Goal: Task Accomplishment & Management: Use online tool/utility

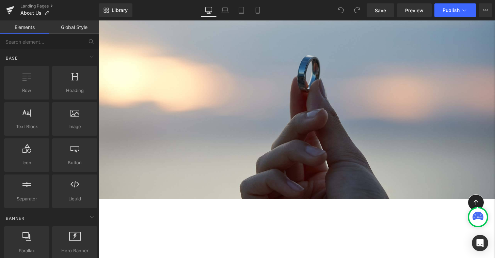
scroll to position [54, 0]
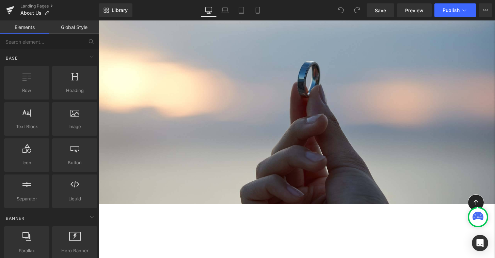
click at [155, 122] on div at bounding box center [296, 85] width 397 height 237
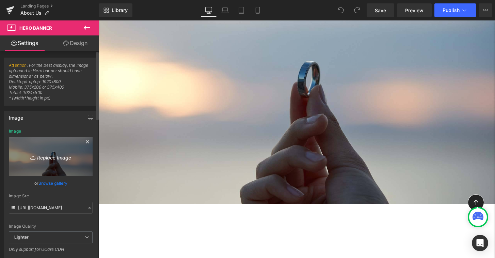
click at [51, 159] on icon "Replace Image" at bounding box center [51, 156] width 55 height 9
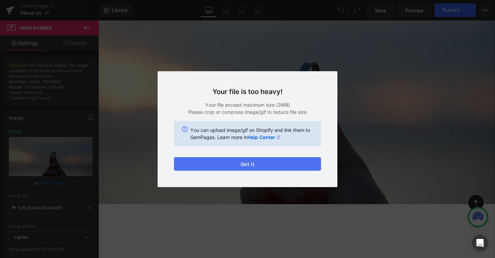
click at [216, 163] on button "Got it" at bounding box center [247, 164] width 147 height 14
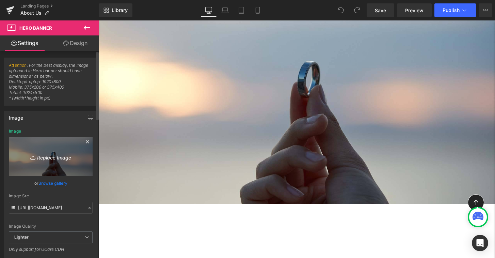
click at [56, 158] on icon "Replace Image" at bounding box center [51, 156] width 55 height 9
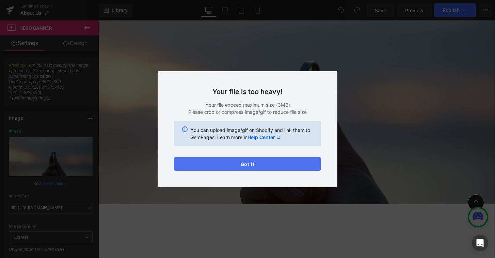
click at [248, 161] on button "Got it" at bounding box center [247, 164] width 147 height 14
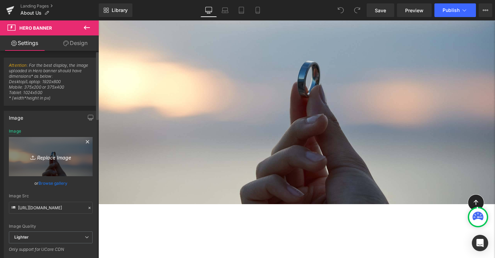
click at [57, 153] on icon "Replace Image" at bounding box center [51, 156] width 55 height 9
type input "C:\fakepath\スクリーンショット [DATE] 14.30.34.png"
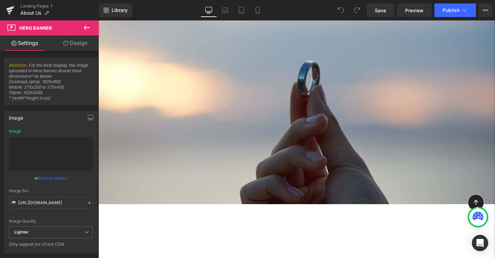
type input "[URL][DOMAIN_NAME]"
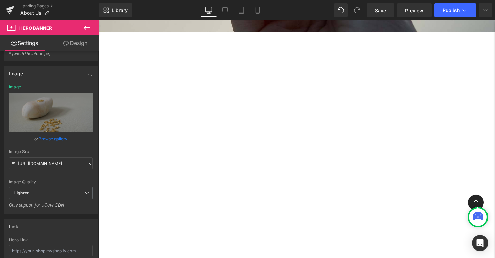
scroll to position [356, 0]
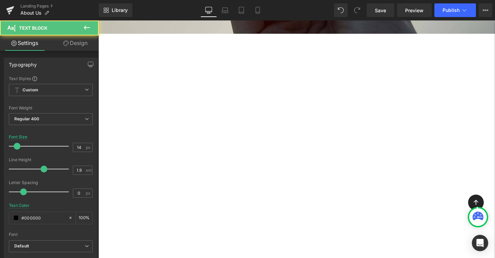
click at [241, 203] on p "R ETHICALの[PERSON_NAME]は、" at bounding box center [70, 208] width 341 height 10
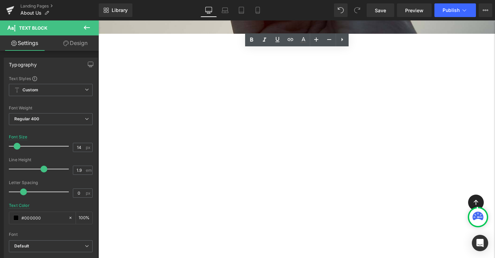
drag, startPoint x: 259, startPoint y: 74, endPoint x: 373, endPoint y: 200, distance: 170.5
copy div "R ETHICALの[PERSON_NAME]は、 世界のエシカルな素材の美しさそのままに、 [DEMOGRAPHIC_DATA]の職人によって上質な装身具に…"
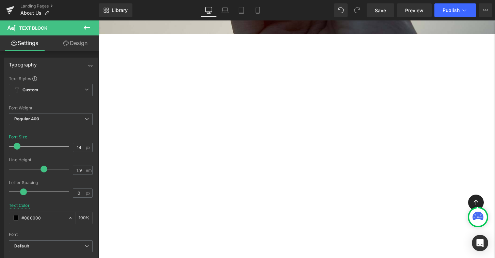
click at [241, 224] on p "[DEMOGRAPHIC_DATA]の職人によって上質な装身具に仕立てられています。" at bounding box center [70, 229] width 341 height 10
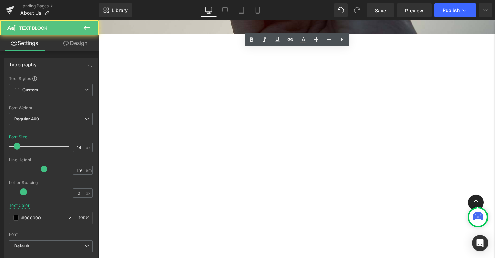
drag, startPoint x: 243, startPoint y: 84, endPoint x: 375, endPoint y: 200, distance: 175.1
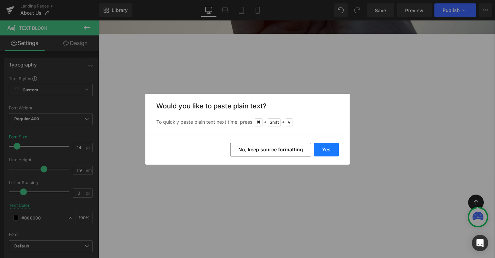
click at [330, 147] on button "Yes" at bounding box center [326, 150] width 25 height 14
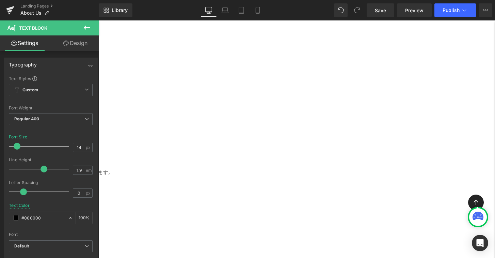
scroll to position [416, 0]
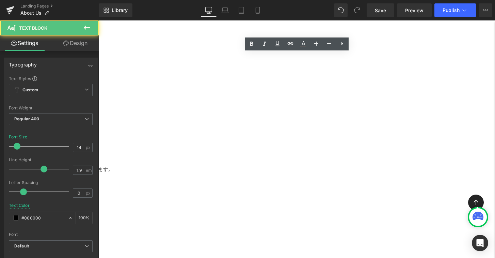
drag, startPoint x: 263, startPoint y: 147, endPoint x: 363, endPoint y: 160, distance: 100.0
click at [241, 160] on div "R ETHICALの[PERSON_NAME]は、 地球が育んだエシカルな素材の美しさをそのままに、 [DEMOGRAPHIC_DATA]の職人の手によって、…" at bounding box center [70, 215] width 341 height 186
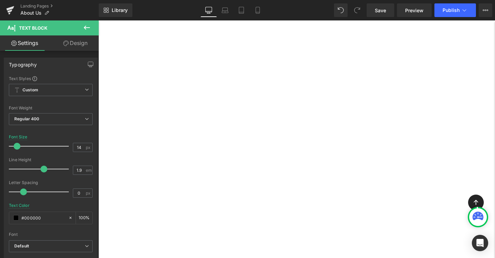
scroll to position [956, 0]
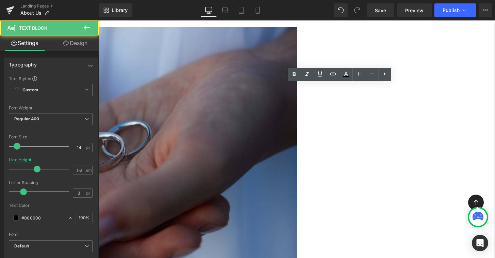
drag, startPoint x: 314, startPoint y: 140, endPoint x: 212, endPoint y: 86, distance: 115.7
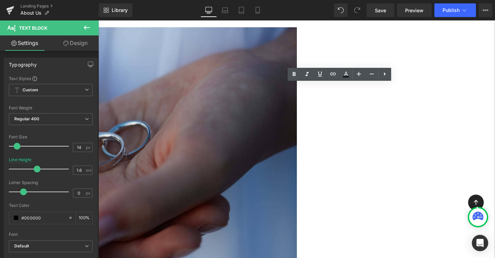
copy div "R ETHICALの信念とも言える素材と調達へのこだわり。 ジュエリーの素材となるゴールド、プラチナなど金性やダイヤモンドなど鉱物は 全ては地球が永い月日とと…"
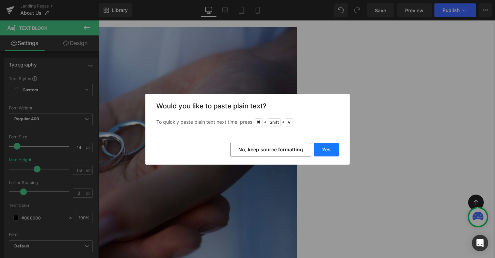
click at [330, 149] on button "Yes" at bounding box center [326, 150] width 25 height 14
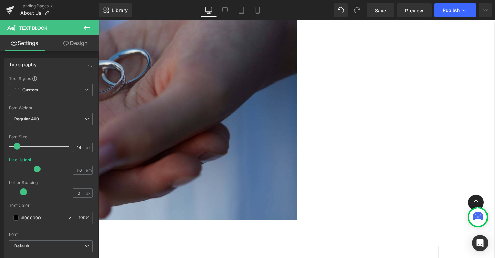
scroll to position [1022, 0]
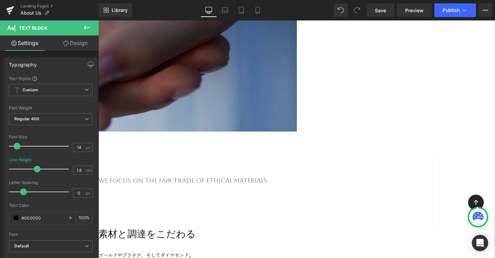
scroll to position [1119, 0]
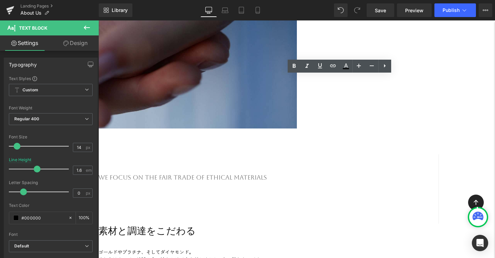
drag, startPoint x: 218, startPoint y: 77, endPoint x: 263, endPoint y: 210, distance: 140.3
copy div "lore、ipsu、dolorsit。ametcon、ad、el、seddoei。 temporin、utlaboreetdoloremagn。 aliqua…"
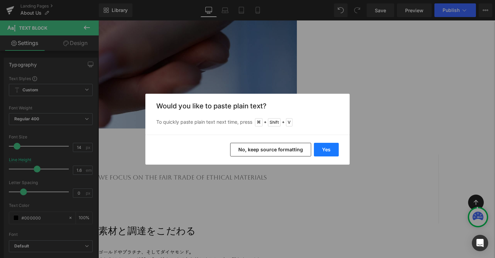
click at [332, 147] on button "Yes" at bounding box center [326, 150] width 25 height 14
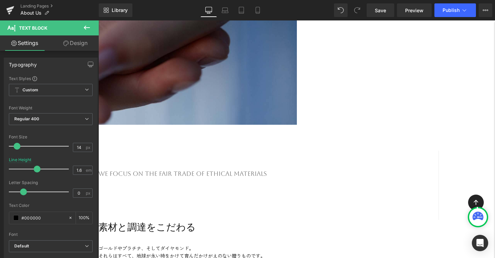
scroll to position [1125, 0]
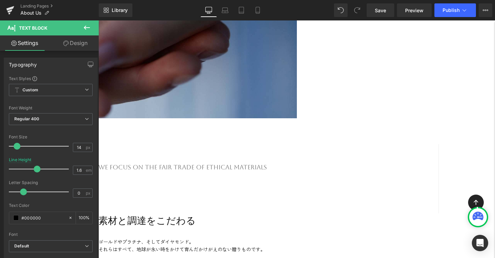
scroll to position [1132, 0]
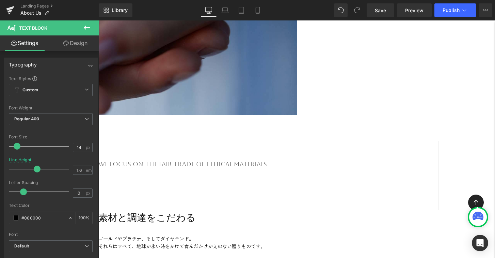
drag, startPoint x: 342, startPoint y: 132, endPoint x: 264, endPoint y: 127, distance: 77.8
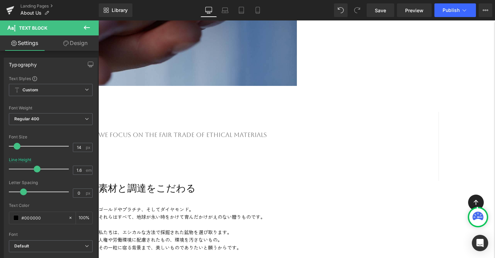
scroll to position [1162, 0]
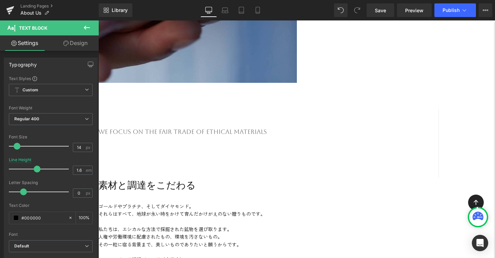
scroll to position [1165, 0]
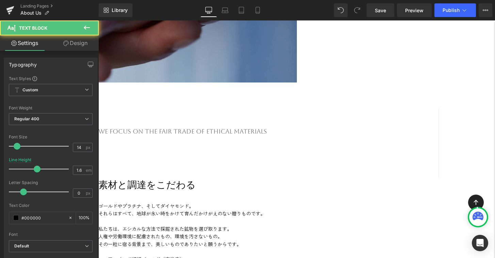
drag, startPoint x: 335, startPoint y: 123, endPoint x: 313, endPoint y: 123, distance: 22.1
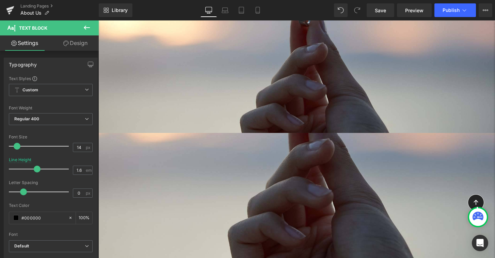
scroll to position [0, 0]
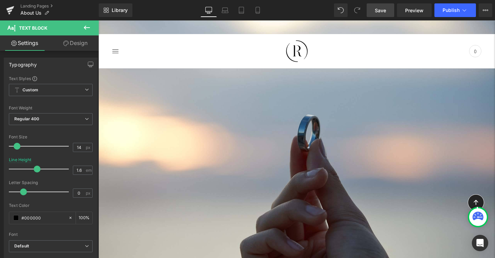
drag, startPoint x: 383, startPoint y: 10, endPoint x: 271, endPoint y: 12, distance: 112.5
click at [383, 10] on span "Save" at bounding box center [380, 10] width 11 height 7
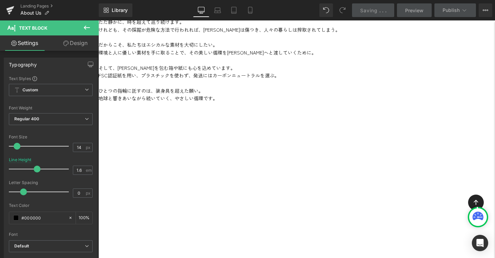
scroll to position [1614, 0]
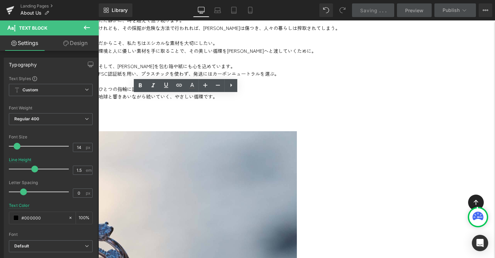
drag, startPoint x: 248, startPoint y: 143, endPoint x: 103, endPoint y: 104, distance: 150.7
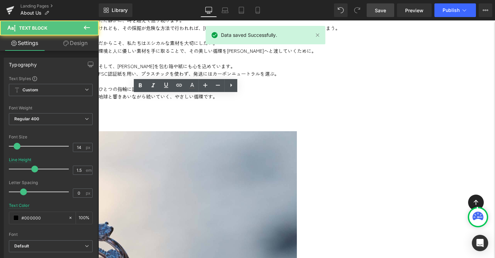
drag, startPoint x: 104, startPoint y: 105, endPoint x: 271, endPoint y: 146, distance: 172.0
copy div "創業以来、東京と甲府の工房にてジュエリーを仕立てています。 [DEMOGRAPHIC_DATA]の職人の技法というのは、実直で静かです。細やかに往復する手の温…"
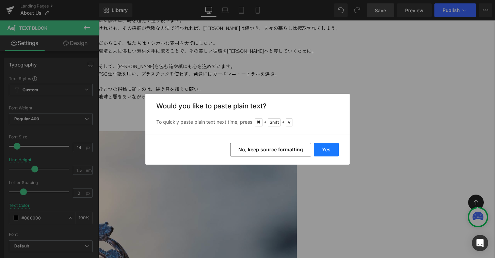
click at [332, 147] on button "Yes" at bounding box center [326, 150] width 25 height 14
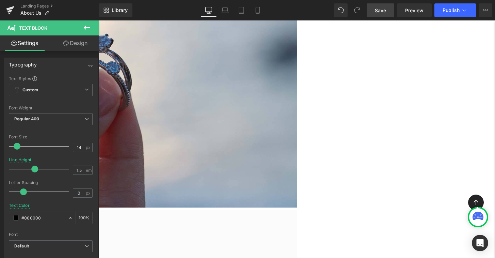
scroll to position [1823, 0]
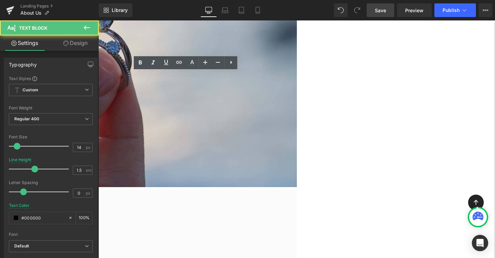
drag, startPoint x: 105, startPoint y: 82, endPoint x: 284, endPoint y: 134, distance: 186.9
copy div "創業以来、動物のチャリティジュエリーに力を入れてきました。 生物多様性の動物たちの声なき声となり、[PERSON_NAME]を通じて貢献できることは何よりの喜…"
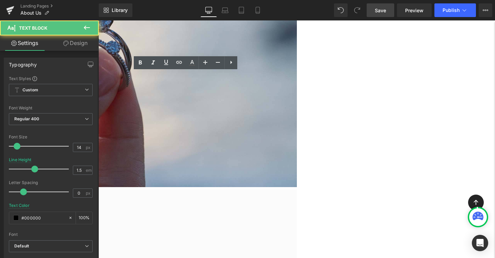
drag, startPoint x: 257, startPoint y: 113, endPoint x: 104, endPoint y: 84, distance: 156.0
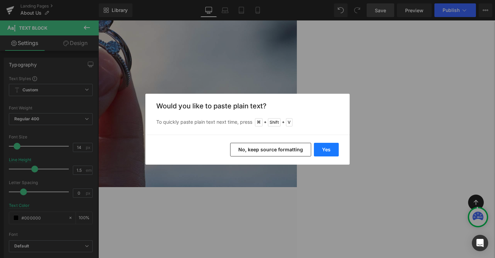
drag, startPoint x: 322, startPoint y: 149, endPoint x: 223, endPoint y: 128, distance: 100.6
click at [322, 149] on button "Yes" at bounding box center [326, 150] width 25 height 14
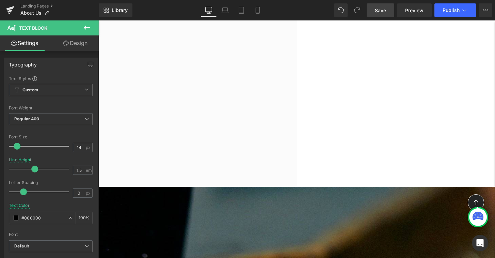
scroll to position [2042, 0]
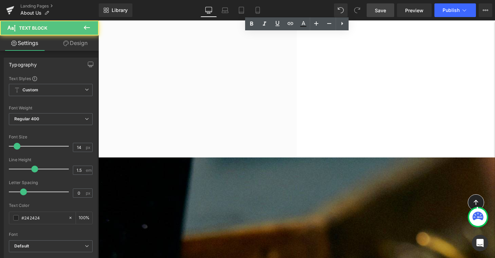
drag, startPoint x: 243, startPoint y: 97, endPoint x: 347, endPoint y: 123, distance: 107.8
copy div "美しさの循環のために、本当に必要なものは何なのか、 私たちにとって心地よいものが何なのか、 徹底的に追求し、ブランド運営をしています。"
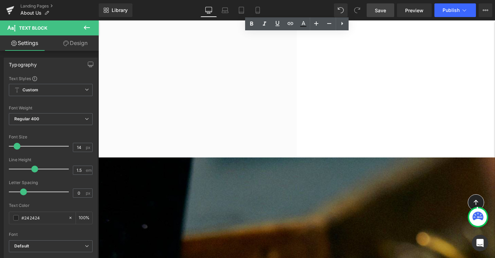
drag, startPoint x: 351, startPoint y: 112, endPoint x: 235, endPoint y: 95, distance: 116.4
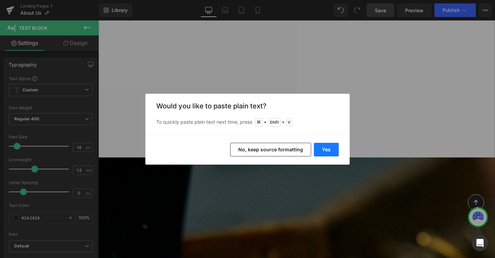
click at [322, 150] on button "Yes" at bounding box center [326, 150] width 25 height 14
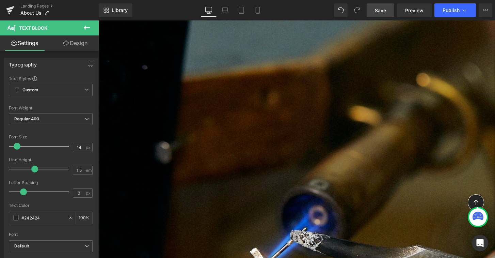
scroll to position [2222, 0]
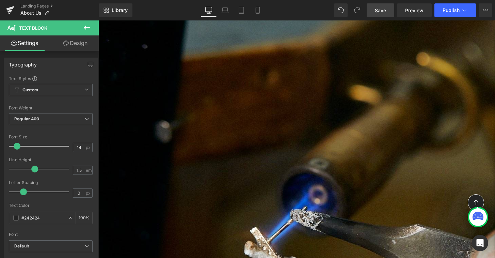
click at [98, 20] on link at bounding box center [98, 20] width 0 height 0
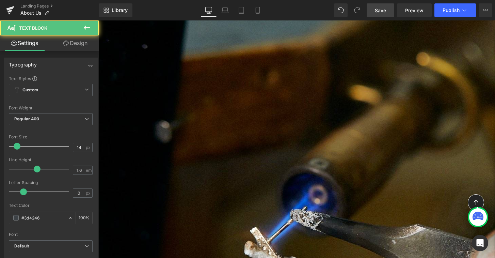
drag, startPoint x: 207, startPoint y: 118, endPoint x: 199, endPoint y: 118, distance: 8.2
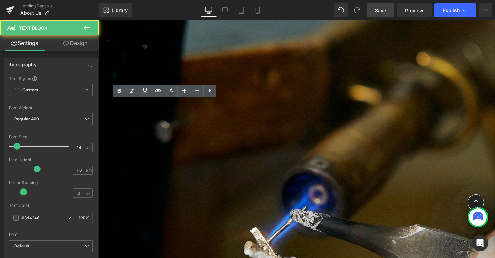
drag, startPoint x: 204, startPoint y: 121, endPoint x: 108, endPoint y: 104, distance: 97.3
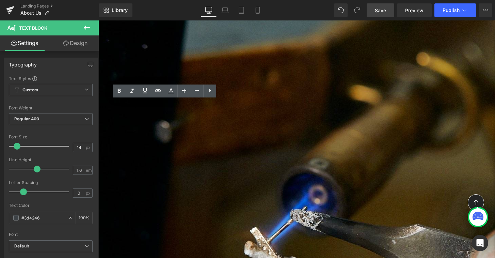
copy p "フェアマインド認証ゴールドを中心に、リサイクルゴールド、リサイクルプラチナ、カナダ産ダイヤモンドを用いて製品をお仕立てします。"
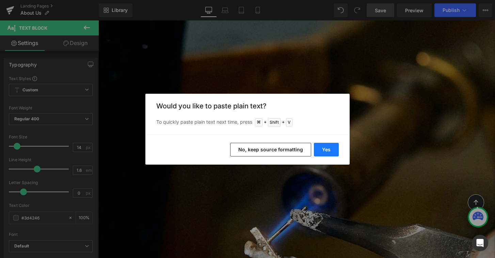
click at [328, 150] on button "Yes" at bounding box center [326, 150] width 25 height 14
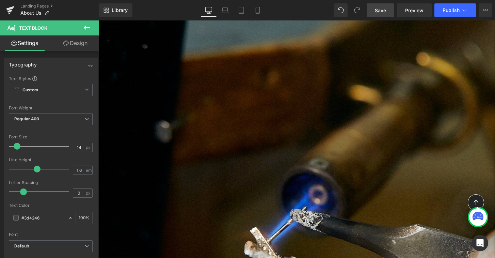
drag, startPoint x: 245, startPoint y: 103, endPoint x: 370, endPoint y: 111, distance: 125.3
copy p "志を同じくするアーティスト、非営利団体と共創し、チャリティジュエリーの開発に取り組みます。"
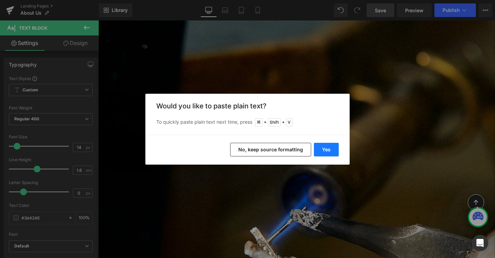
drag, startPoint x: 327, startPoint y: 150, endPoint x: 229, endPoint y: 129, distance: 100.6
click at [327, 150] on button "Yes" at bounding box center [326, 150] width 25 height 14
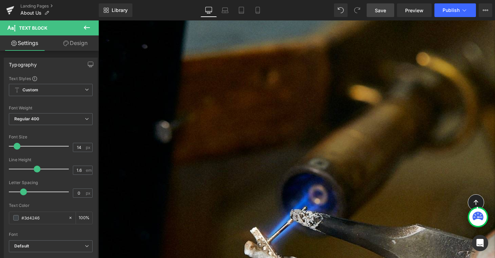
drag, startPoint x: 375, startPoint y: 104, endPoint x: 476, endPoint y: 124, distance: 102.9
copy p "時代を超えて脈々と受け継がれていく職人技法に敬意を示し、その知見と技を[PERSON_NAME]のお仕立てに役立てます。"
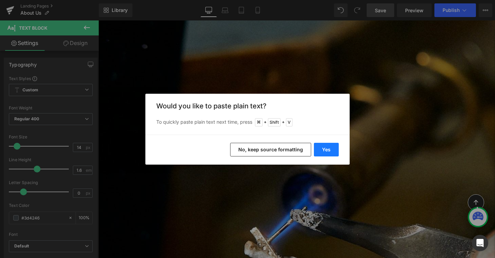
click at [325, 151] on button "Yes" at bounding box center [326, 150] width 25 height 14
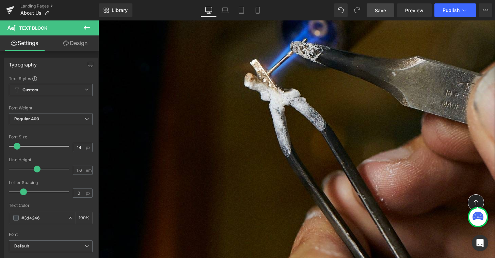
scroll to position [2393, 0]
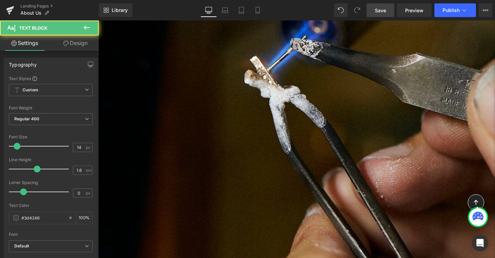
drag, startPoint x: 149, startPoint y: 102, endPoint x: 257, endPoint y: 120, distance: 109.8
copy p "年齢、国籍、性別などで区別することなく、その違いを多様に発揮していく、柔軟でフラット、オープンな組織です。笑顔の素敵な魅力のあるメンバーが運営します。"
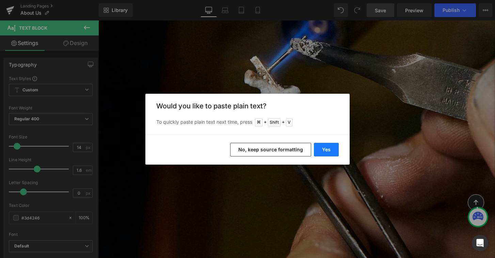
click at [334, 150] on button "Yes" at bounding box center [326, 150] width 25 height 14
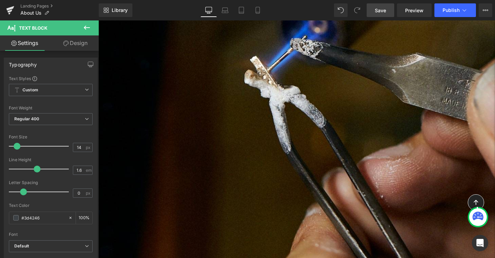
drag, startPoint x: 309, startPoint y: 112, endPoint x: 421, endPoint y: 149, distance: 118.3
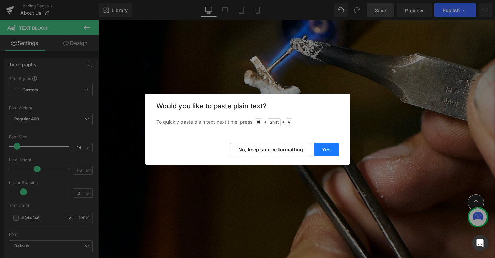
click at [329, 151] on button "Yes" at bounding box center [326, 150] width 25 height 14
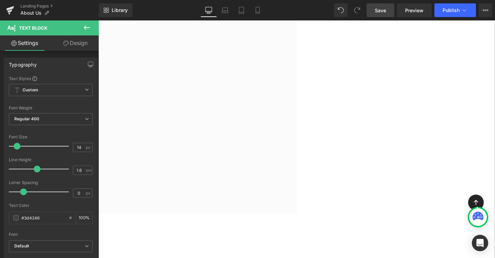
scroll to position [2759, 0]
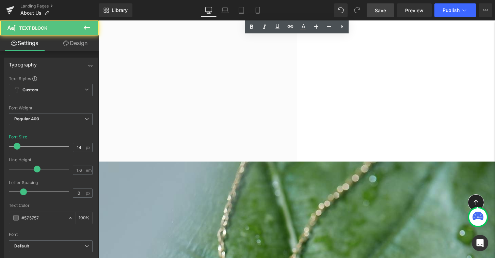
scroll to position [2825, 0]
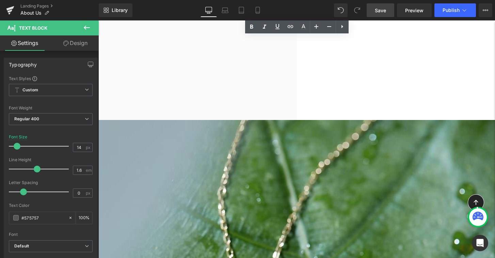
drag, startPoint x: 168, startPoint y: 66, endPoint x: 352, endPoint y: 171, distance: 212.4
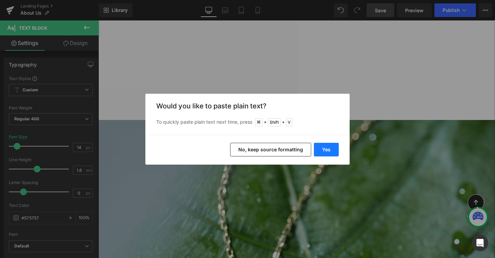
click at [332, 147] on button "Yes" at bounding box center [326, 150] width 25 height 14
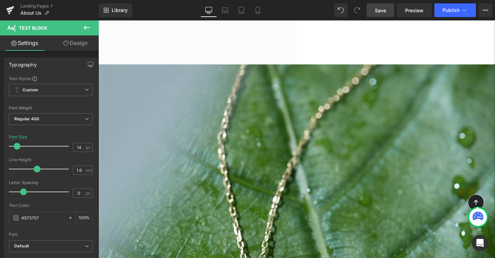
scroll to position [2881, 0]
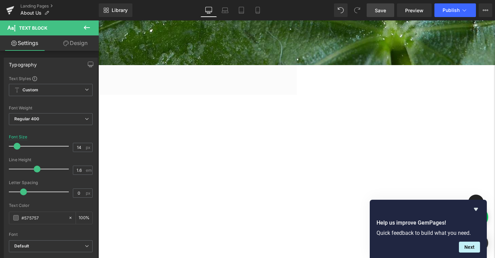
scroll to position [3327, 0]
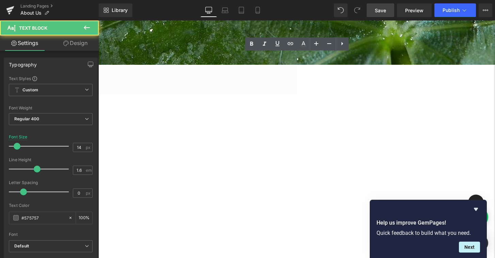
drag, startPoint x: 216, startPoint y: 36, endPoint x: 419, endPoint y: 160, distance: 238.1
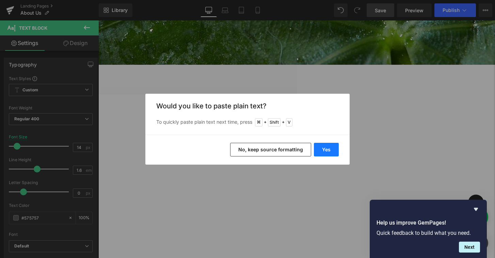
click at [331, 152] on button "Yes" at bounding box center [326, 150] width 25 height 14
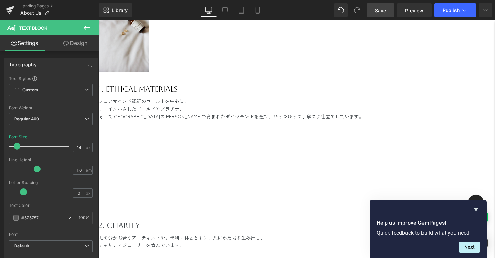
scroll to position [3642, 0]
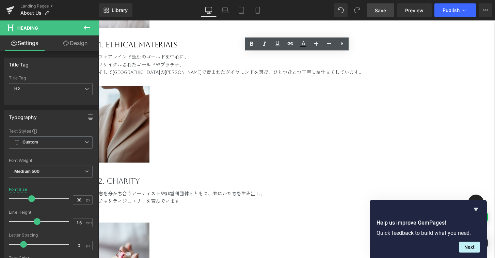
drag, startPoint x: 200, startPoint y: 59, endPoint x: 331, endPoint y: 136, distance: 151.8
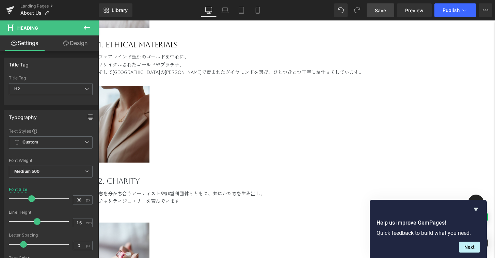
paste div
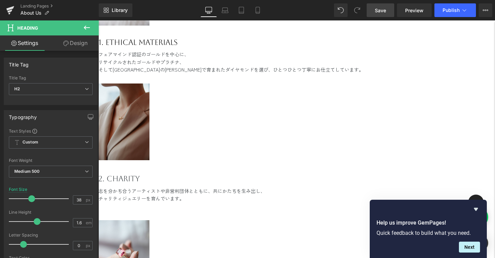
scroll to position [3646, 0]
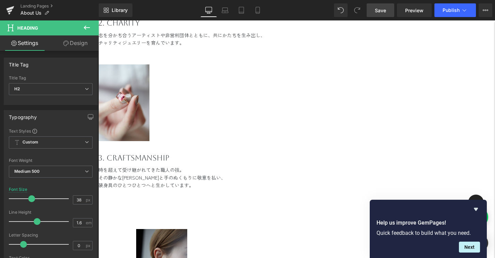
scroll to position [3804, 0]
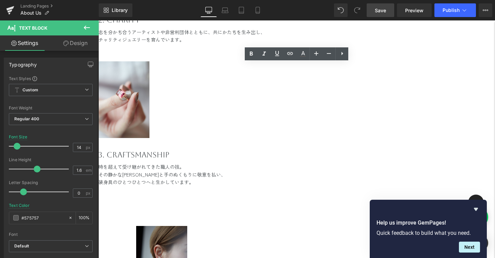
drag, startPoint x: 287, startPoint y: 70, endPoint x: 356, endPoint y: 89, distance: 71.4
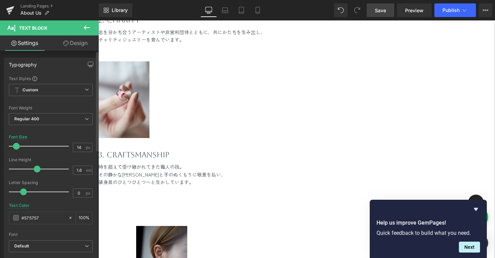
click at [15, 146] on span at bounding box center [16, 146] width 7 height 7
click at [385, 13] on span "Save" at bounding box center [380, 10] width 11 height 7
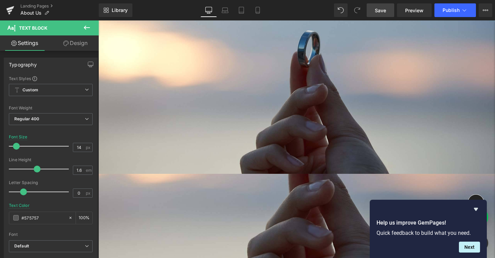
scroll to position [0, 0]
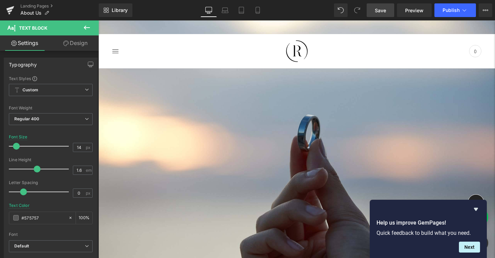
click at [205, 206] on div "Image Hero Banner 148px 323px" at bounding box center [296, 228] width 397 height 321
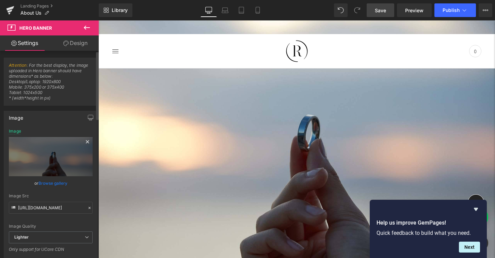
click at [85, 140] on icon at bounding box center [87, 142] width 8 height 8
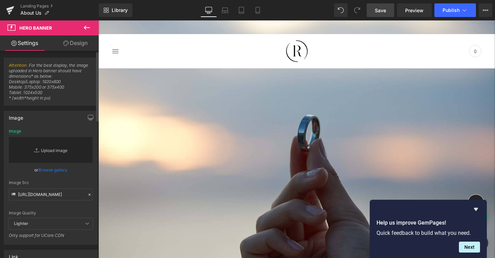
click at [57, 151] on link "Replace Image" at bounding box center [51, 150] width 84 height 26
type input "C:\fakepath\スクリーンショット [DATE] 14.30.34.png"
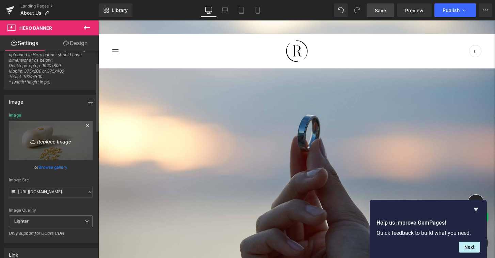
scroll to position [45, 0]
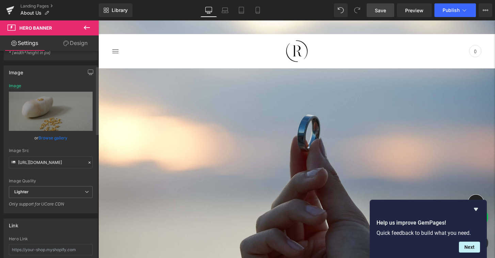
click at [88, 164] on icon at bounding box center [89, 162] width 5 height 5
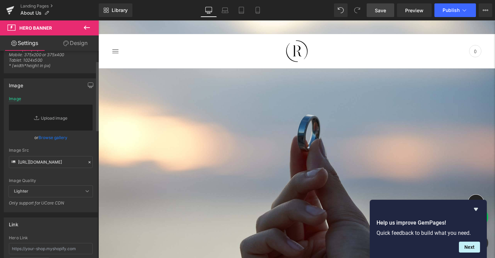
scroll to position [33, 0]
click at [52, 120] on link "Replace Image" at bounding box center [51, 117] width 84 height 26
type input "C:\fakepath\スクリーンショット [DATE] 14.30.34.png"
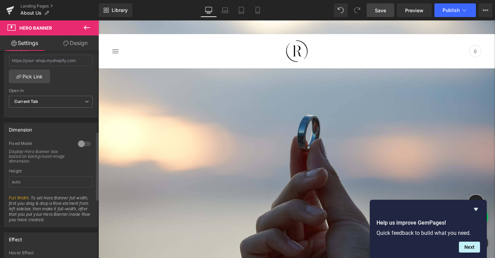
scroll to position [244, 0]
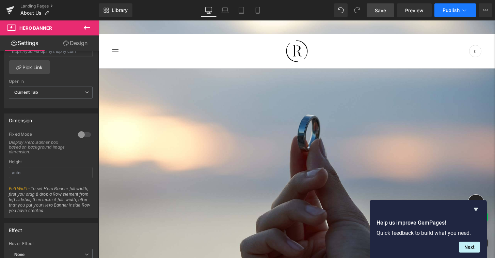
click at [463, 9] on icon at bounding box center [464, 10] width 7 height 7
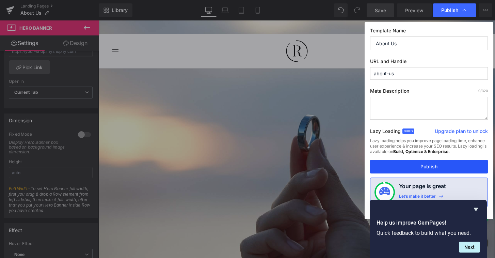
click at [413, 168] on button "Publish" at bounding box center [429, 167] width 118 height 14
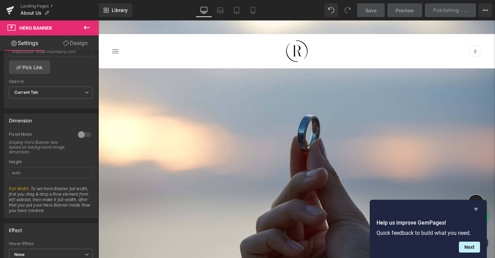
click at [478, 208] on icon "Hide survey" at bounding box center [476, 209] width 8 height 8
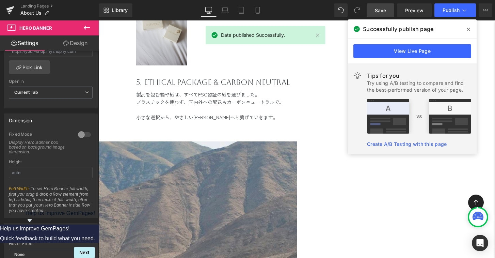
scroll to position [4232, 0]
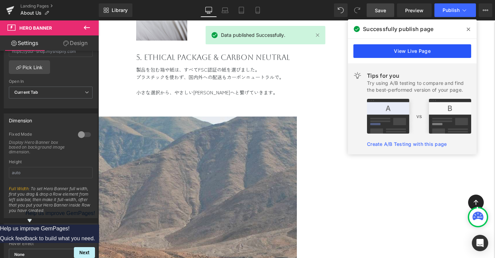
click at [407, 51] on link "View Live Page" at bounding box center [413, 51] width 118 height 14
